Goal: Use online tool/utility: Utilize a website feature to perform a specific function

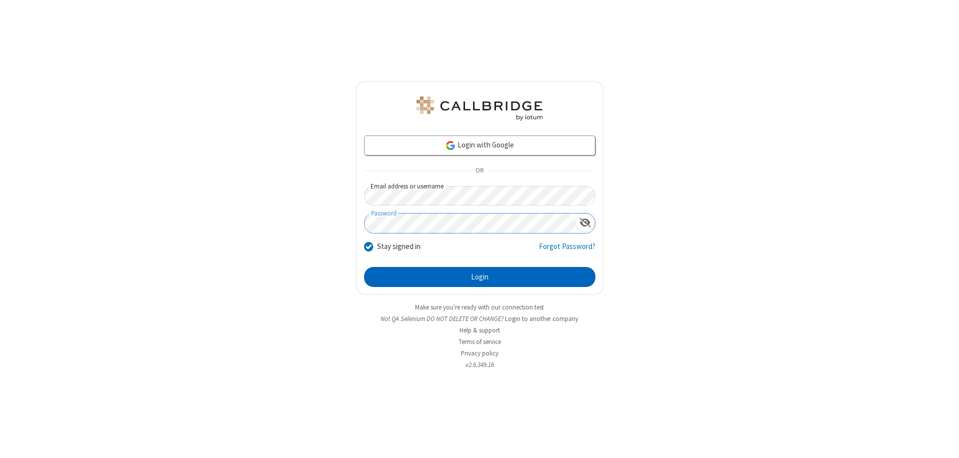
click at [480, 277] on button "Login" at bounding box center [479, 277] width 231 height 20
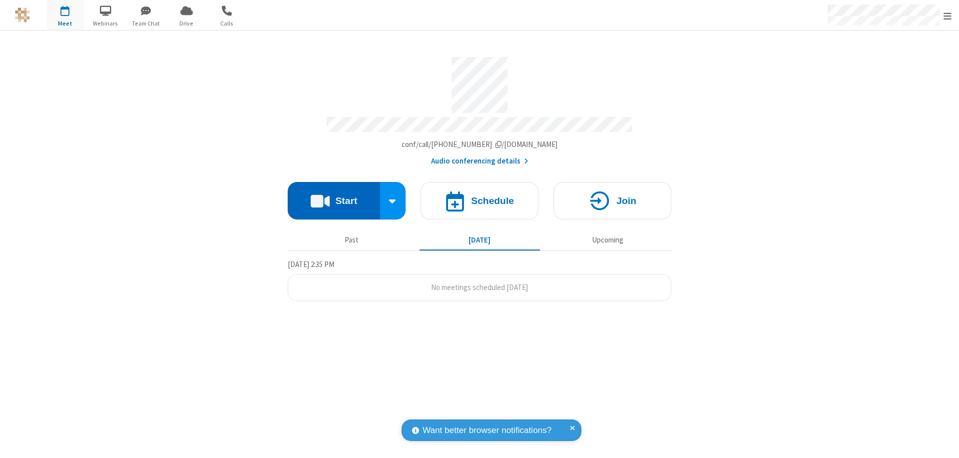
click at [334, 196] on button "Start" at bounding box center [334, 200] width 92 height 37
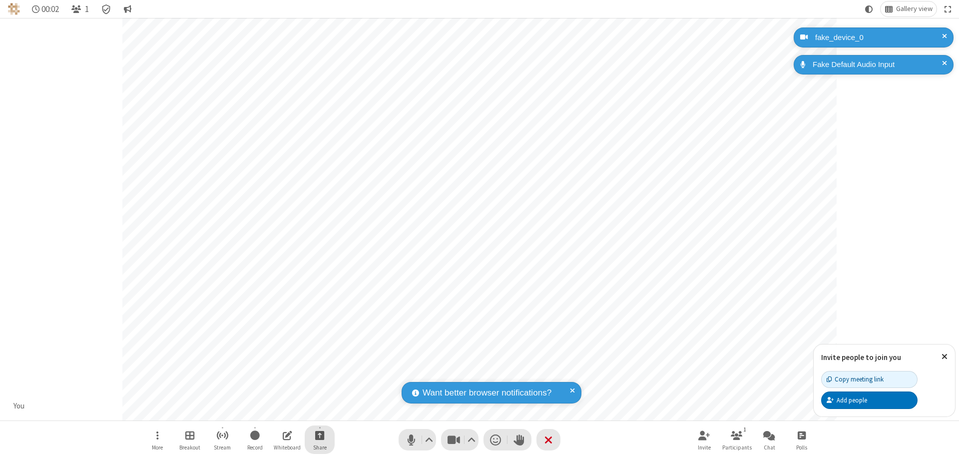
click at [320, 435] on span "Start sharing" at bounding box center [319, 435] width 9 height 12
click at [319, 374] on span "Share additional camera" at bounding box center [326, 376] width 74 height 8
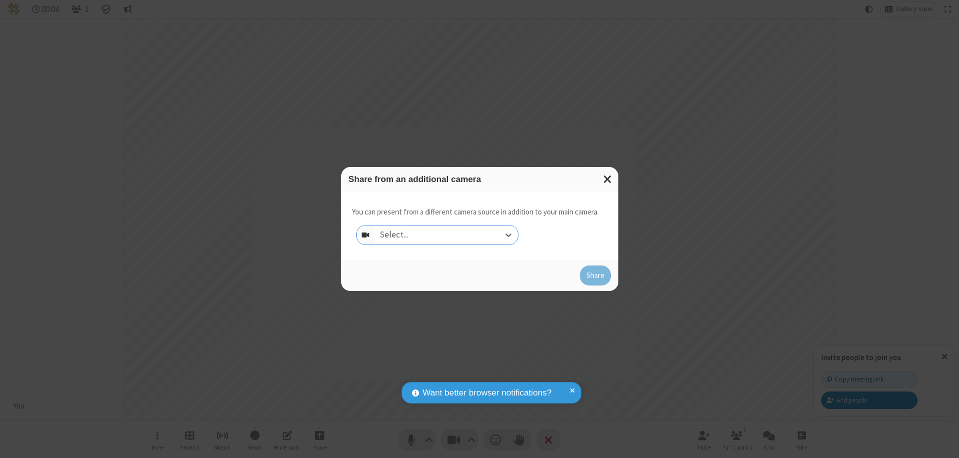
click at [446, 235] on div "Select..." at bounding box center [446, 234] width 143 height 19
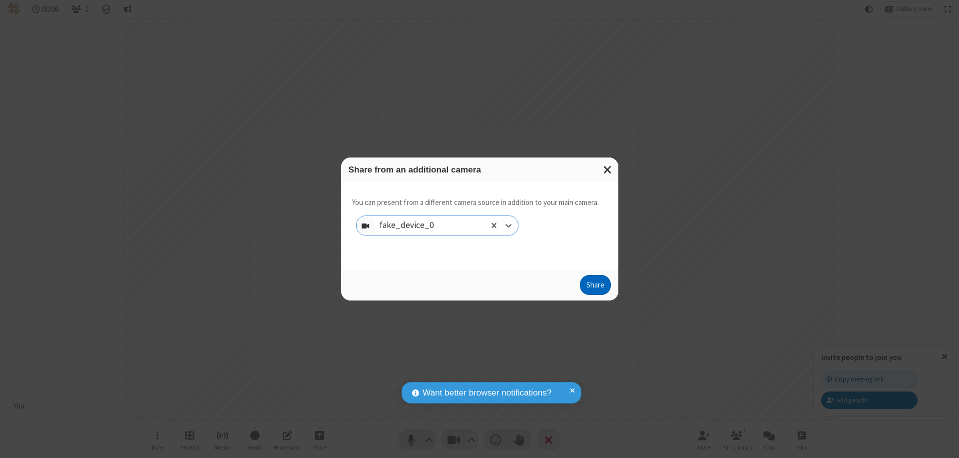
click at [595, 287] on button "Share" at bounding box center [595, 285] width 31 height 20
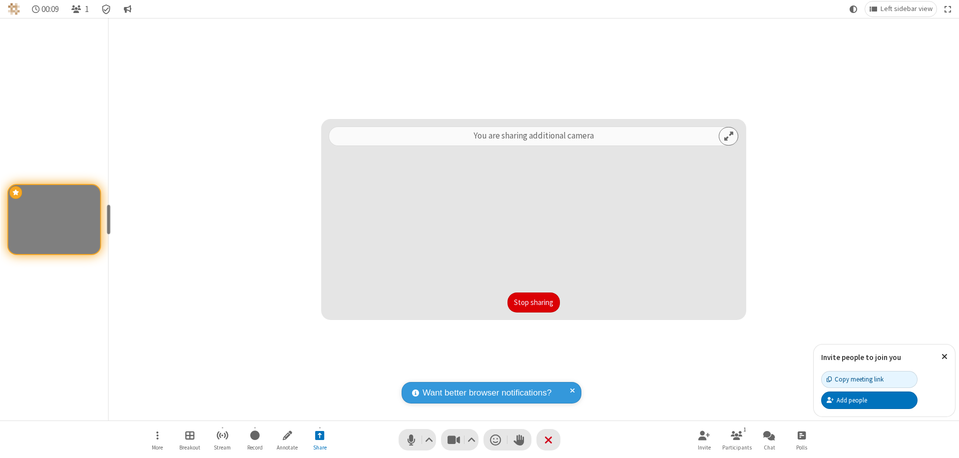
click at [534, 302] on button "Stop sharing" at bounding box center [534, 302] width 52 height 20
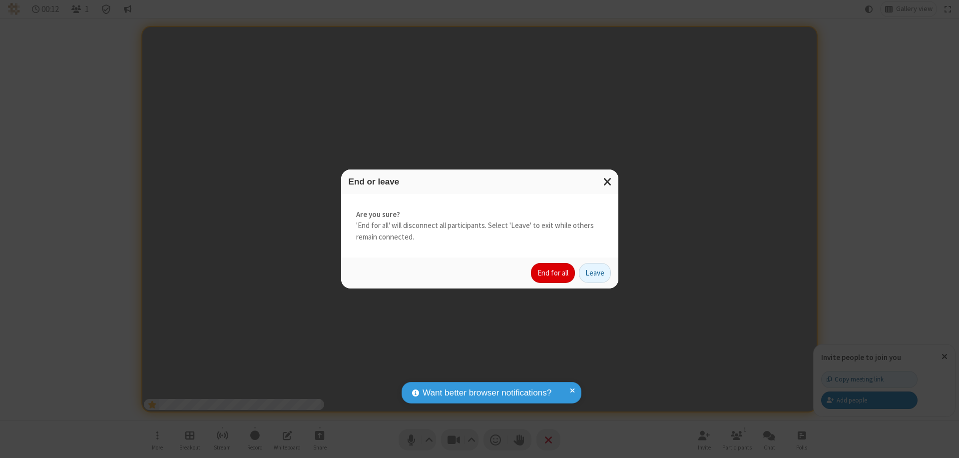
click at [554, 273] on button "End for all" at bounding box center [553, 273] width 44 height 20
